Goal: Task Accomplishment & Management: Manage account settings

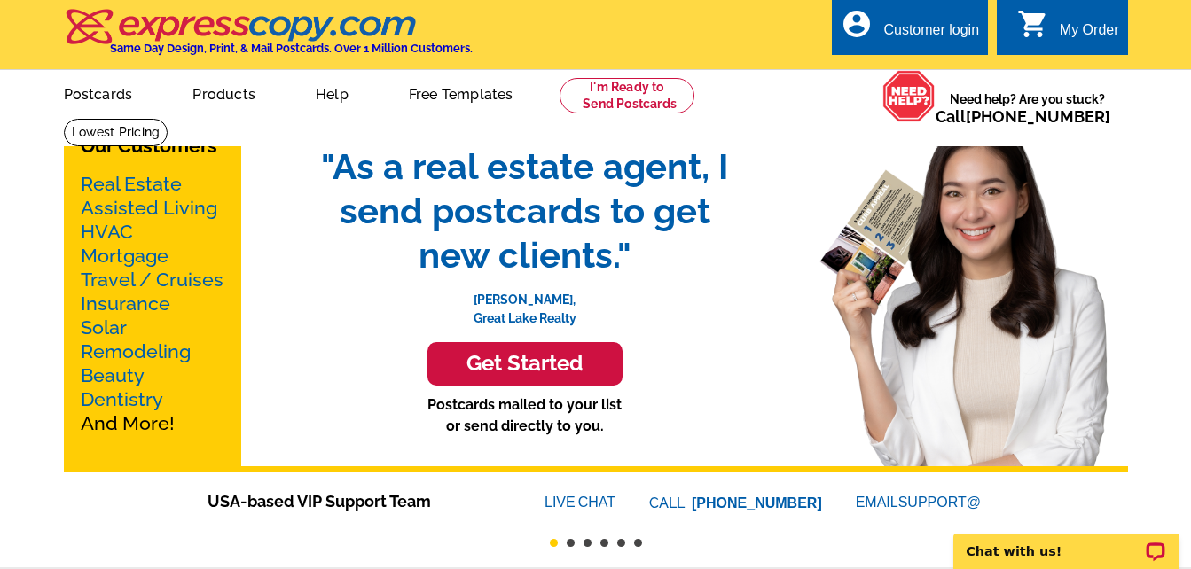
click at [105, 183] on link "Real Estate" at bounding box center [131, 184] width 101 height 22
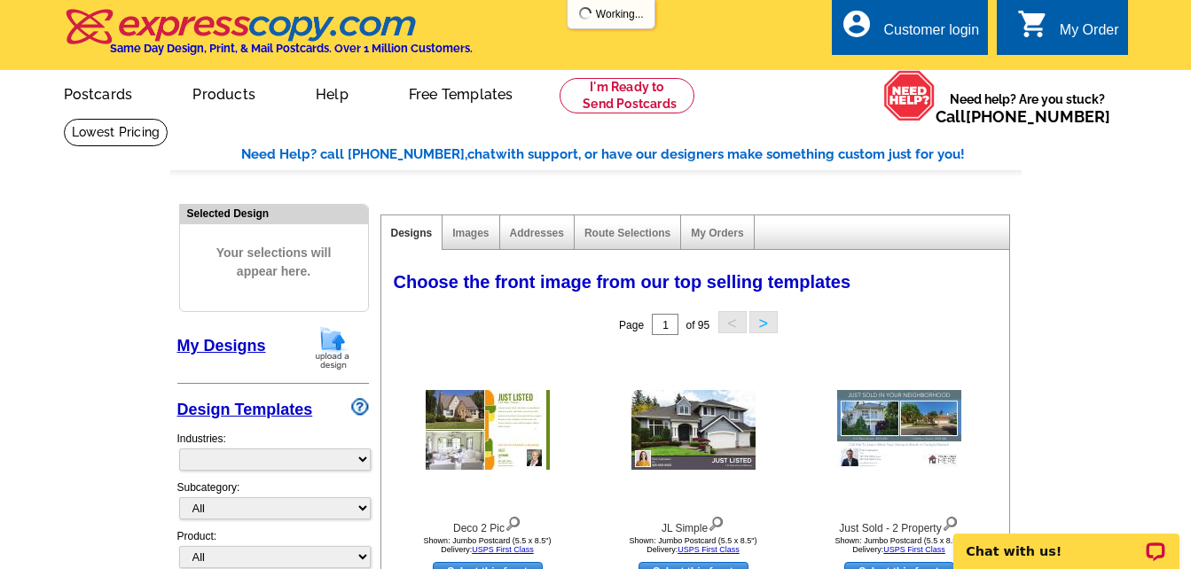
select select "785"
click at [940, 35] on div "Customer login" at bounding box center [931, 34] width 96 height 25
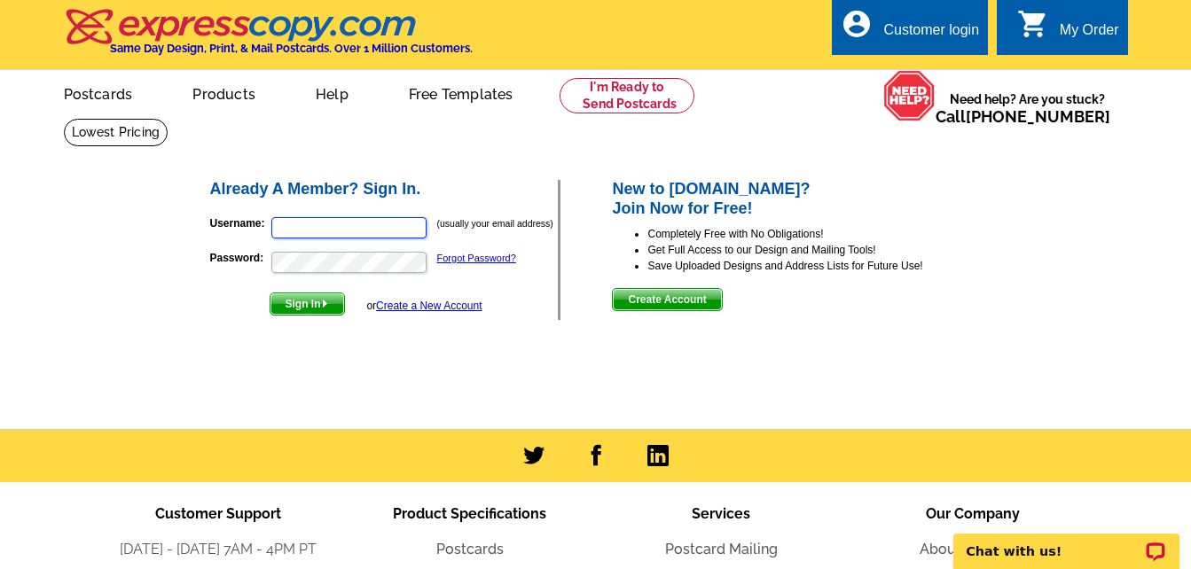
type input "[PERSON_NAME][EMAIL_ADDRESS][PERSON_NAME][DOMAIN_NAME]"
click at [314, 309] on span "Sign In" at bounding box center [307, 304] width 74 height 21
